Goal: Information Seeking & Learning: Find specific fact

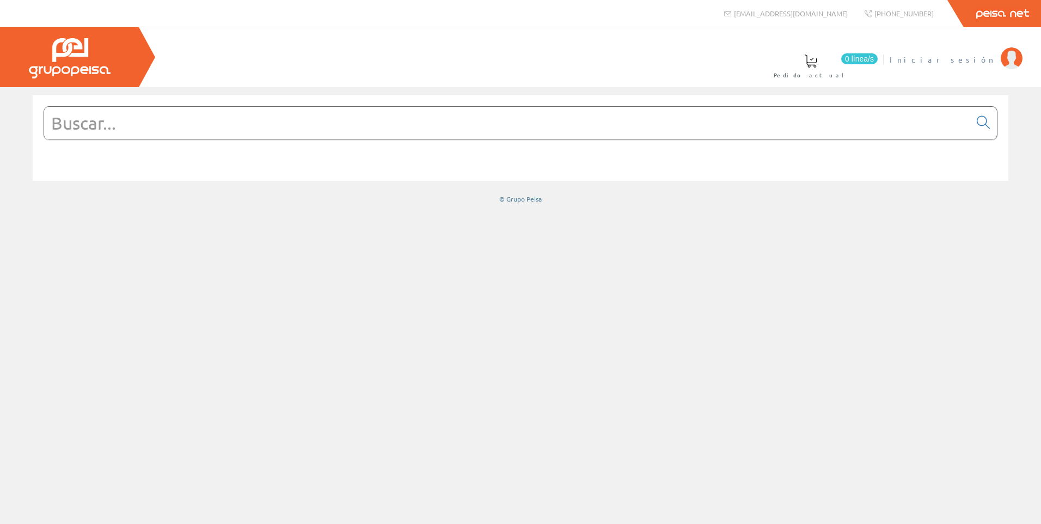
click at [963, 59] on span "Iniciar sesión" at bounding box center [942, 59] width 106 height 11
click at [362, 134] on input "text" at bounding box center [507, 123] width 926 height 33
paste input "LPZP1A5"
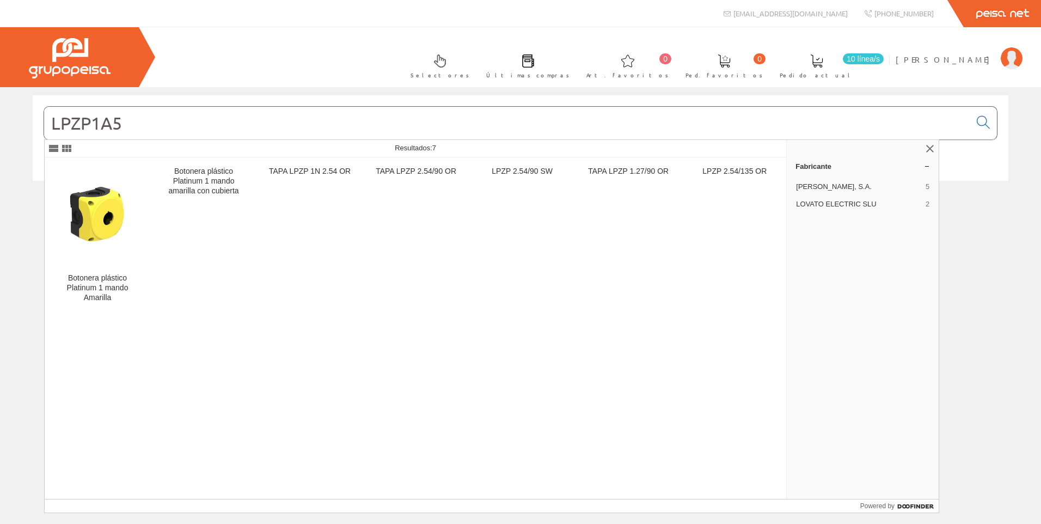
type input "LPZP1A5"
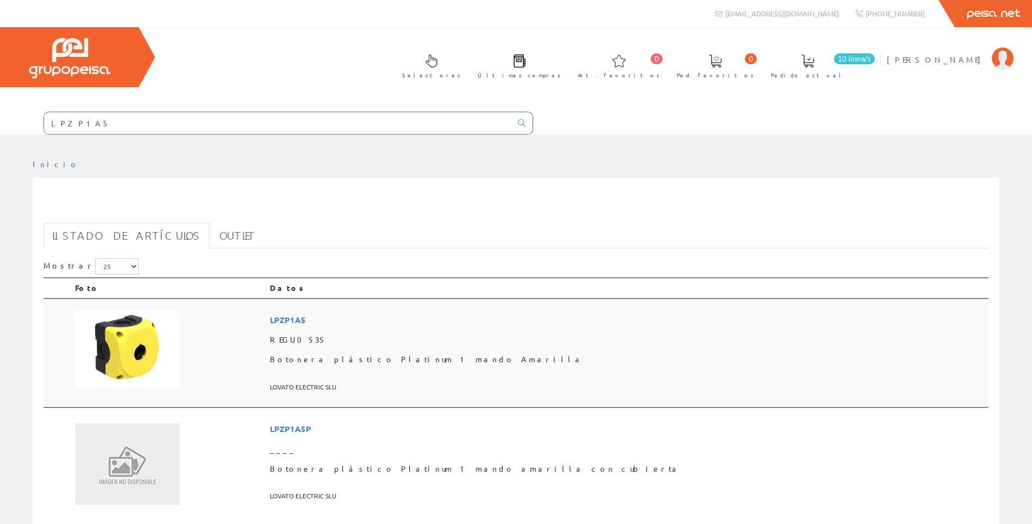
click at [199, 312] on td at bounding box center [168, 352] width 195 height 109
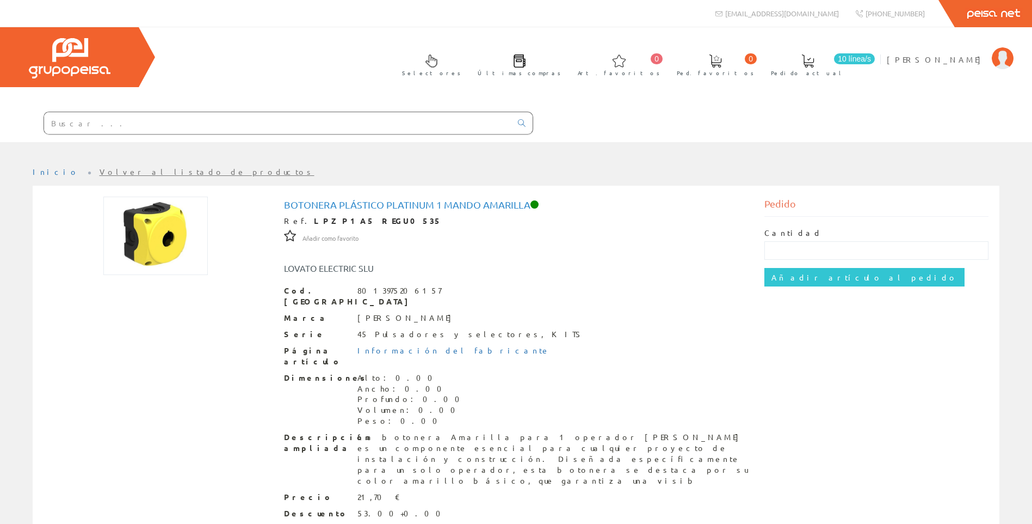
click at [250, 131] on input "text" at bounding box center [278, 123] width 468 height 22
paste input "LPXC01"
type input "LPXC01"
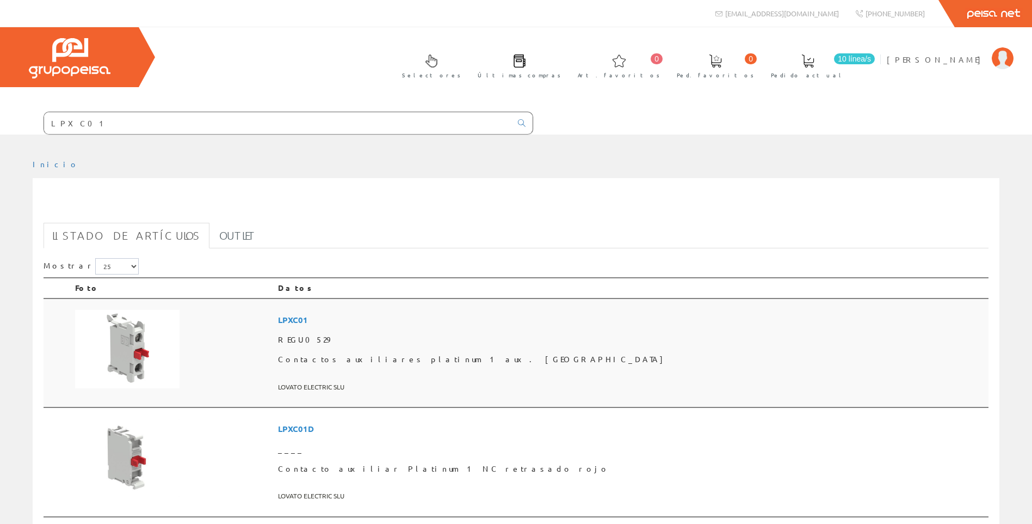
click at [274, 336] on td at bounding box center [172, 352] width 203 height 109
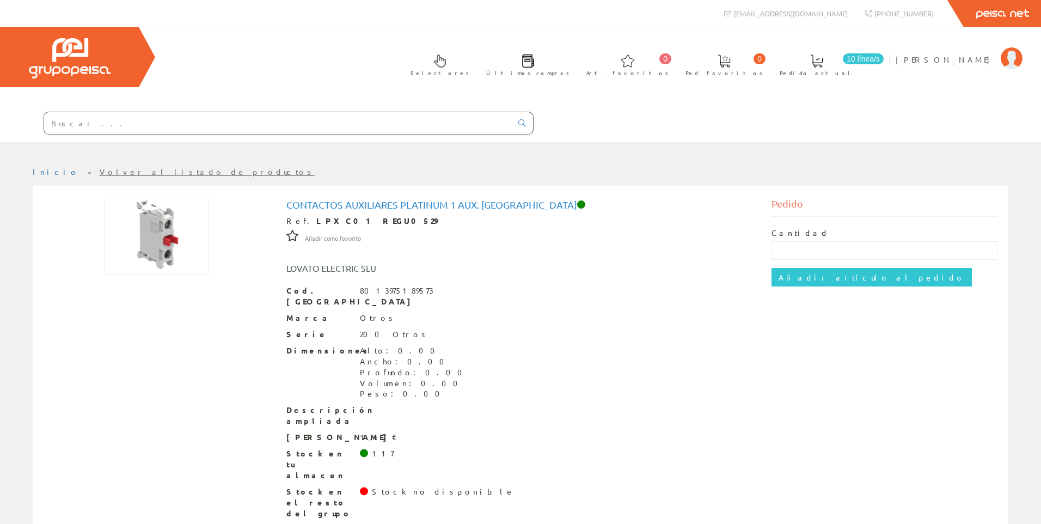
click at [199, 127] on input "text" at bounding box center [278, 123] width 468 height 22
paste input "LPCB6344"
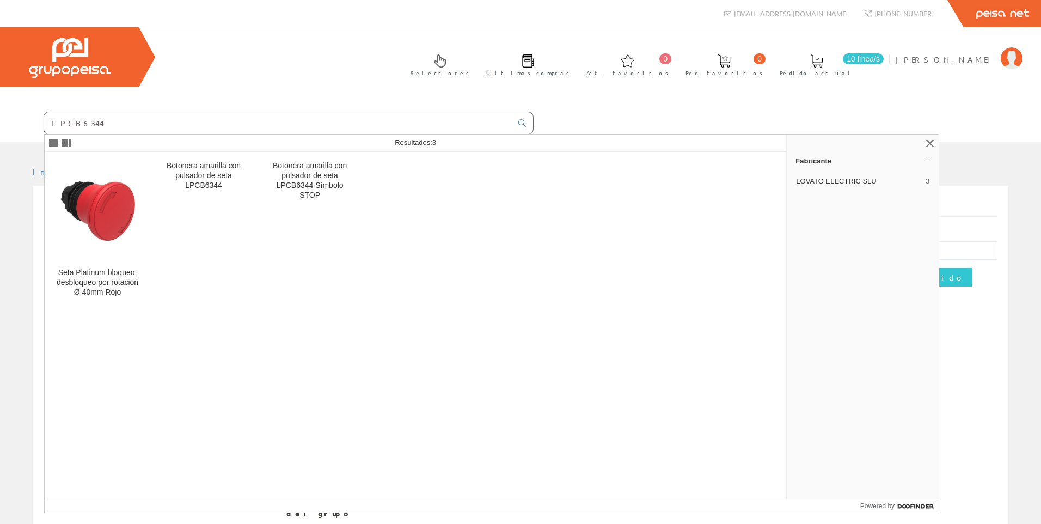
type input "LPCB6344"
click at [140, 208] on img at bounding box center [97, 210] width 88 height 66
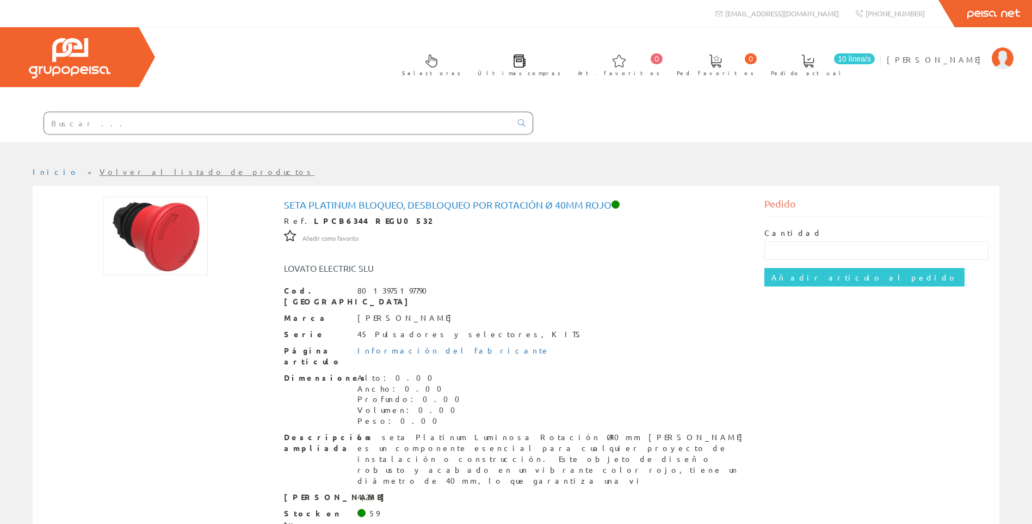
click at [255, 128] on input "text" at bounding box center [278, 123] width 468 height 22
paste input "LPXAU120"
type input "LPXAU120"
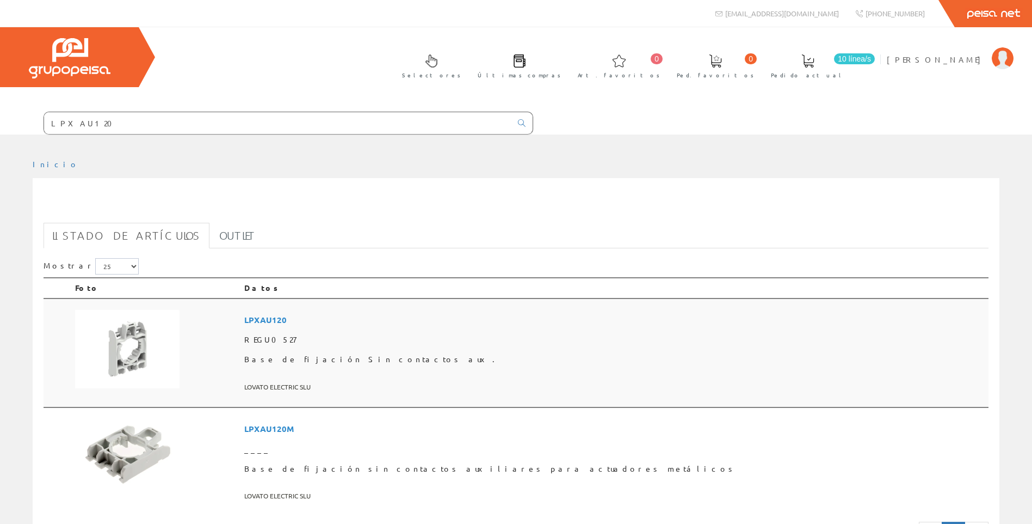
click at [371, 379] on td "LPXAU120 REGU0527 Base de fijación Sin contactos aux. LOVATO ELECTRIC SLU" at bounding box center [614, 352] width 749 height 109
